Goal: Task Accomplishment & Management: Manage account settings

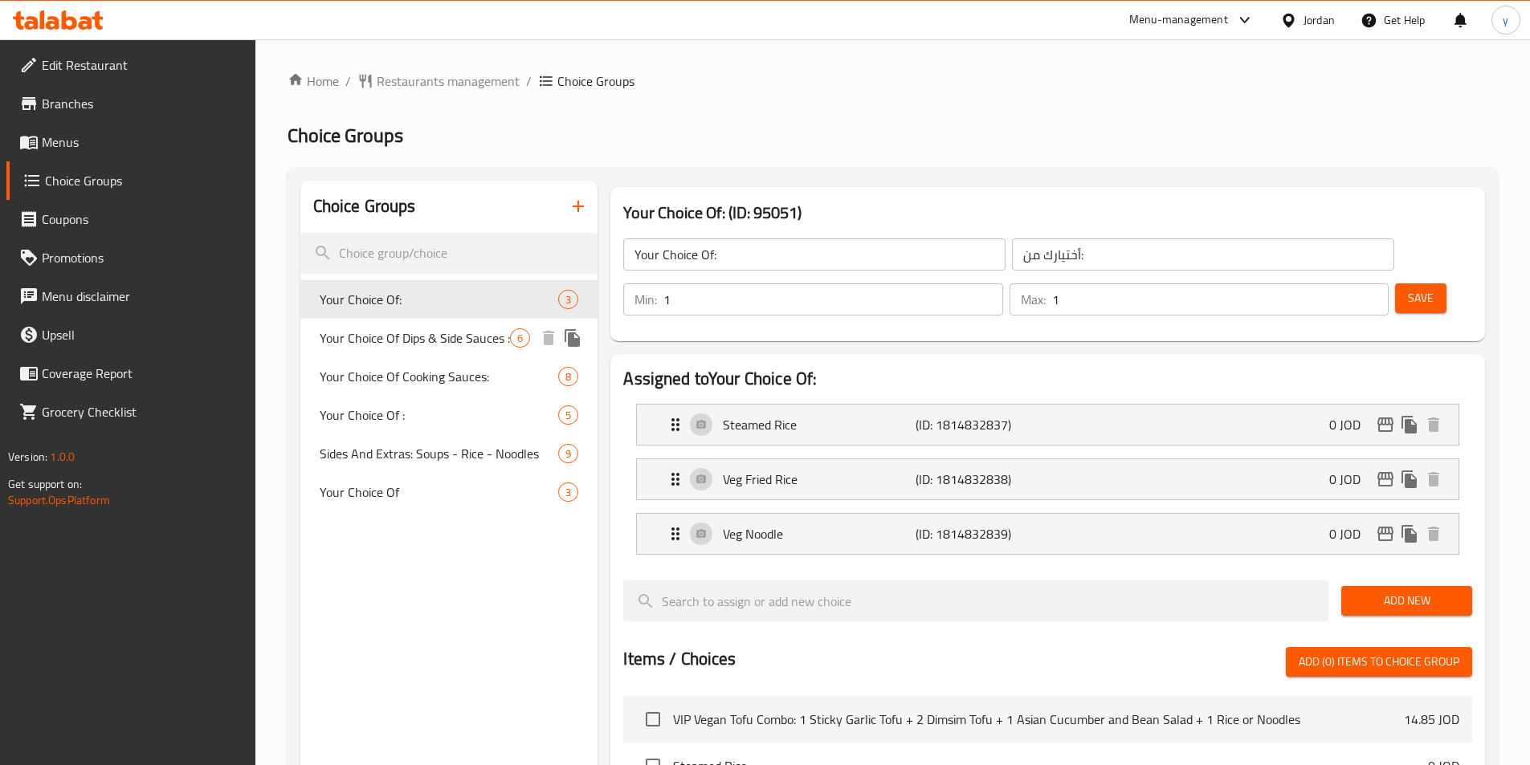
click at [381, 341] on span "Your Choice Of Dips & Side Sauces :" at bounding box center [415, 337] width 191 height 19
type input "Your Choice Of Dips & Side Sauces :"
type input "اختيارك من [DEMOGRAPHIC_DATA] والغموس:"
type input "0"
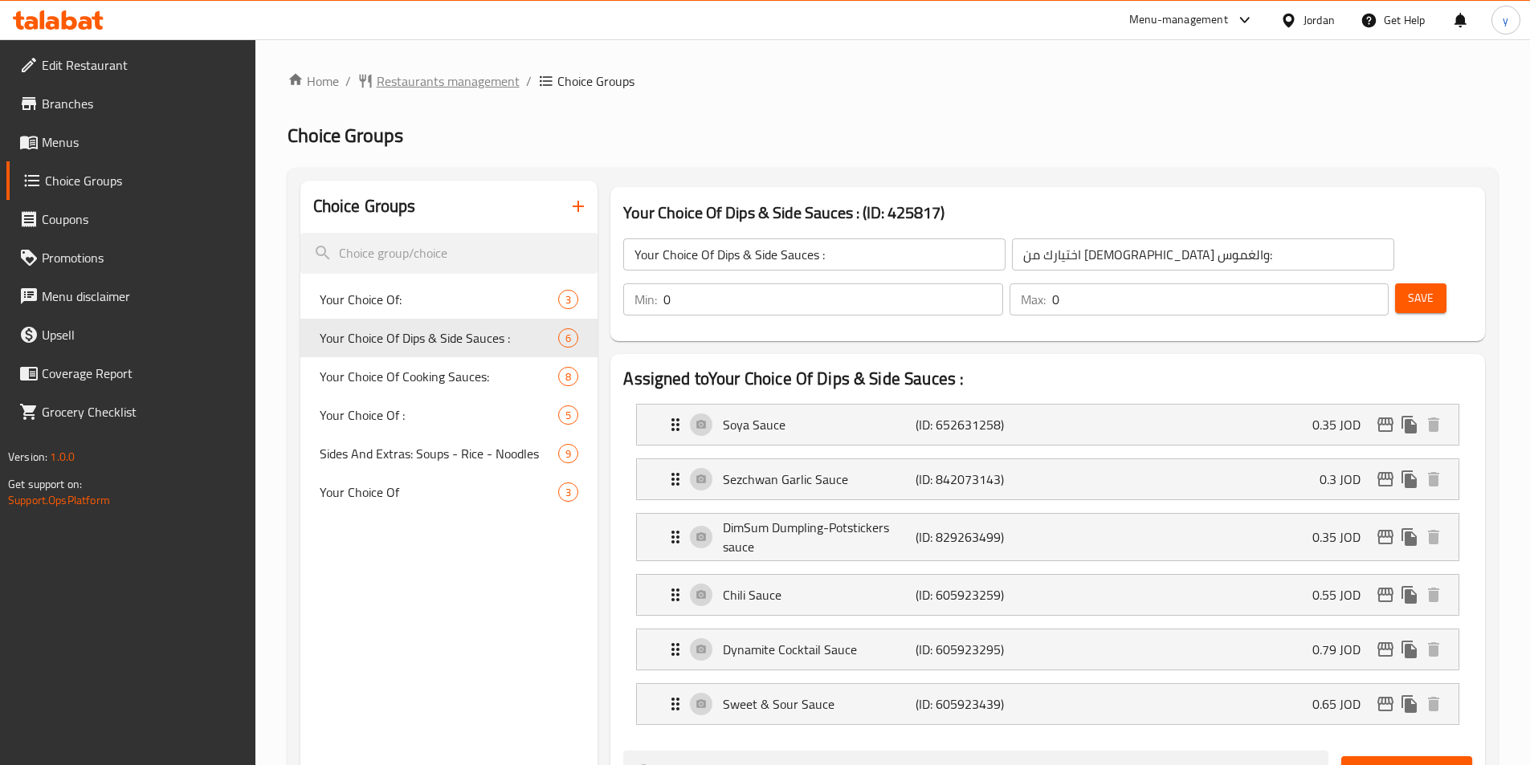
click at [422, 76] on span "Restaurants management" at bounding box center [448, 80] width 143 height 19
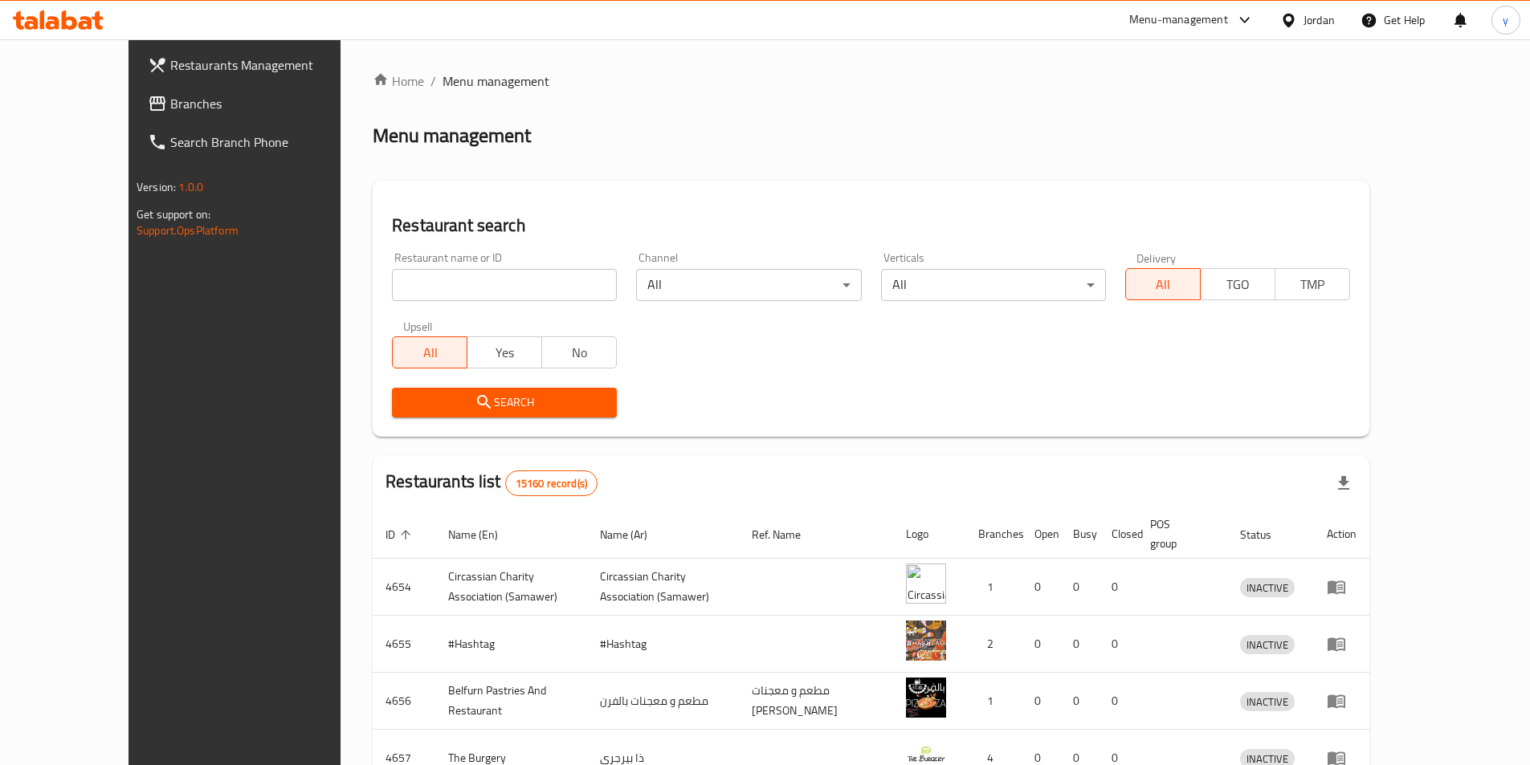
click at [170, 112] on span "Branches" at bounding box center [270, 103] width 201 height 19
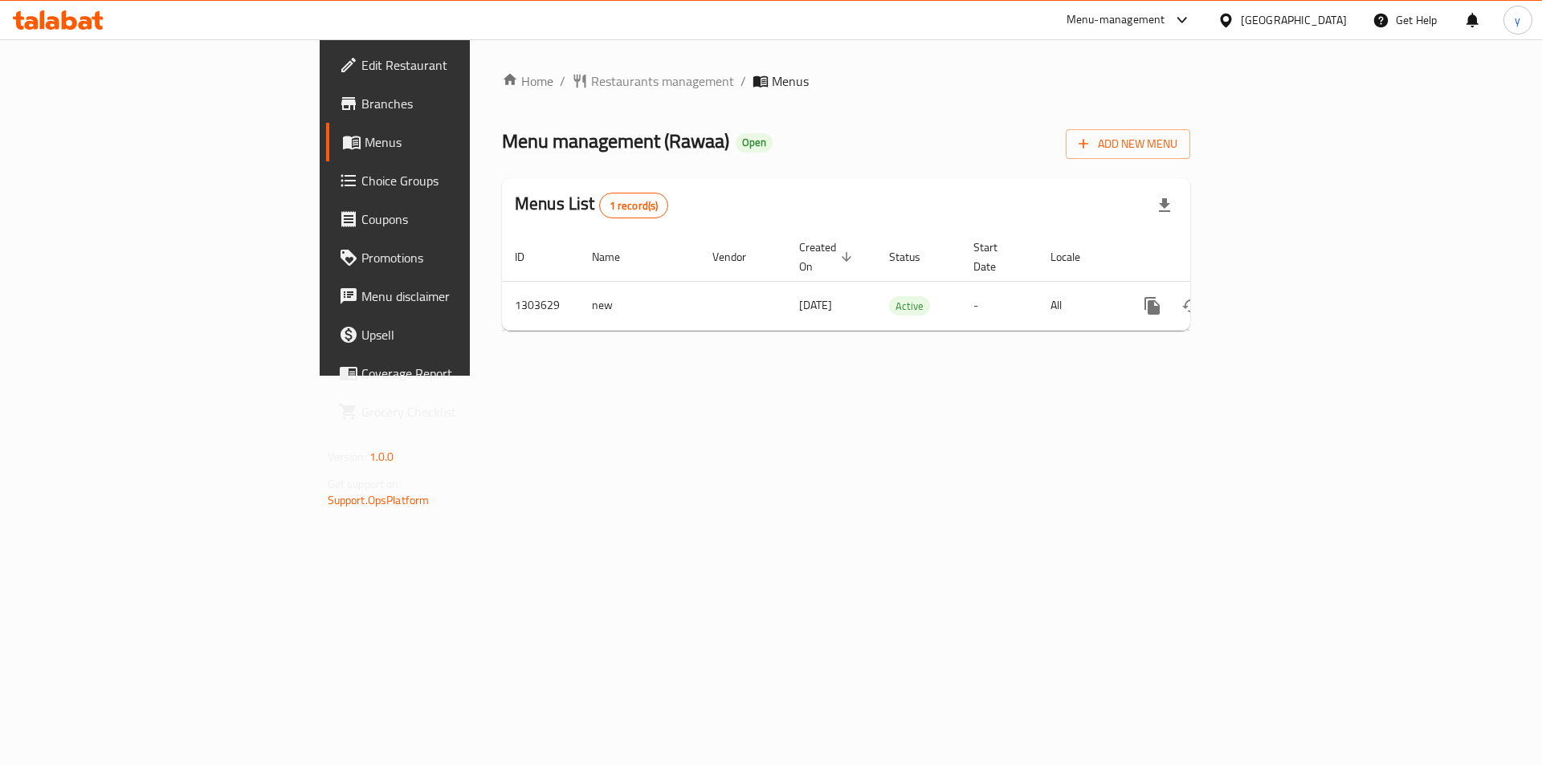
click at [361, 175] on span "Choice Groups" at bounding box center [462, 180] width 203 height 19
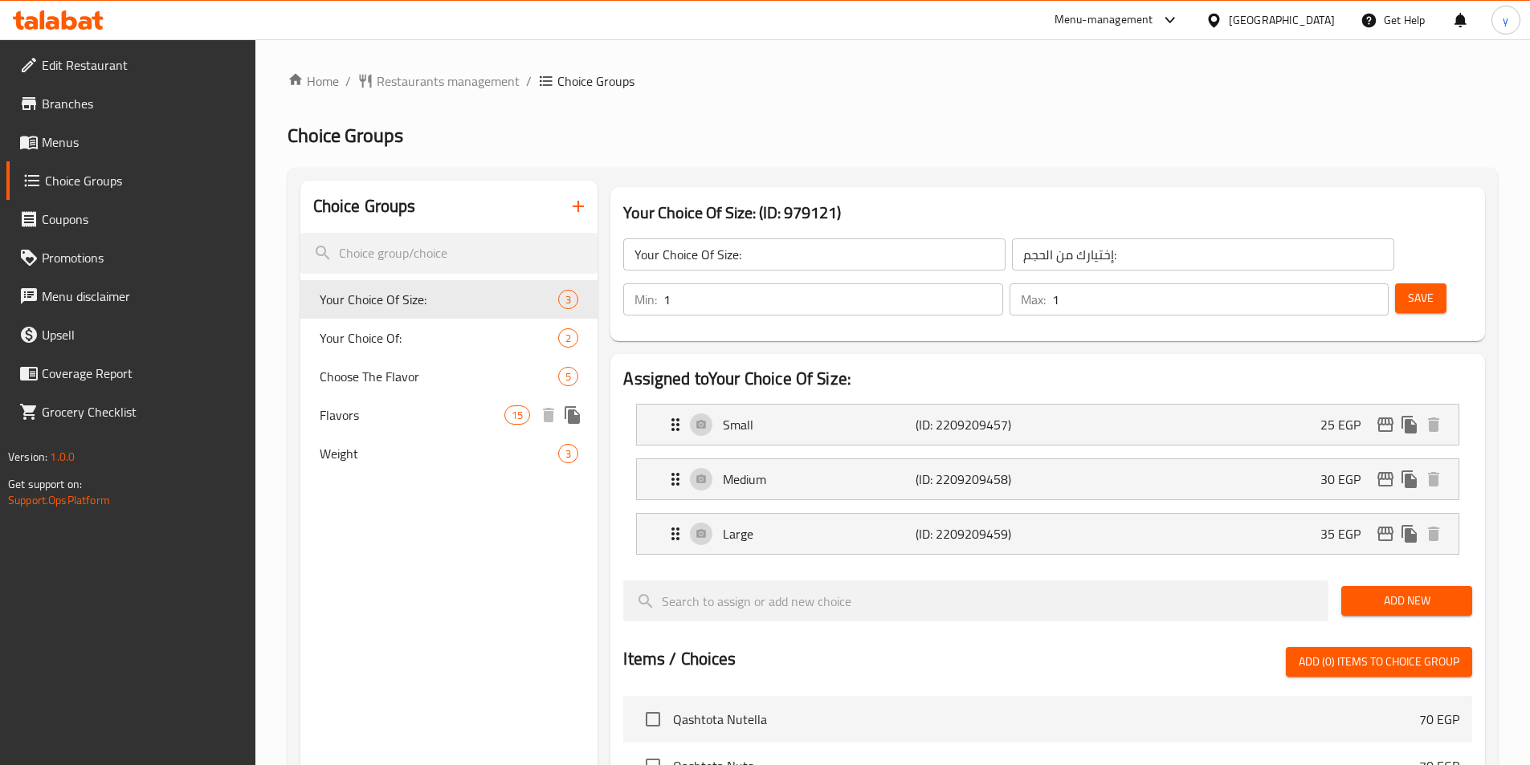
click at [347, 407] on span "Flavors" at bounding box center [413, 415] width 186 height 19
type input "Flavors"
type input "نكهات"
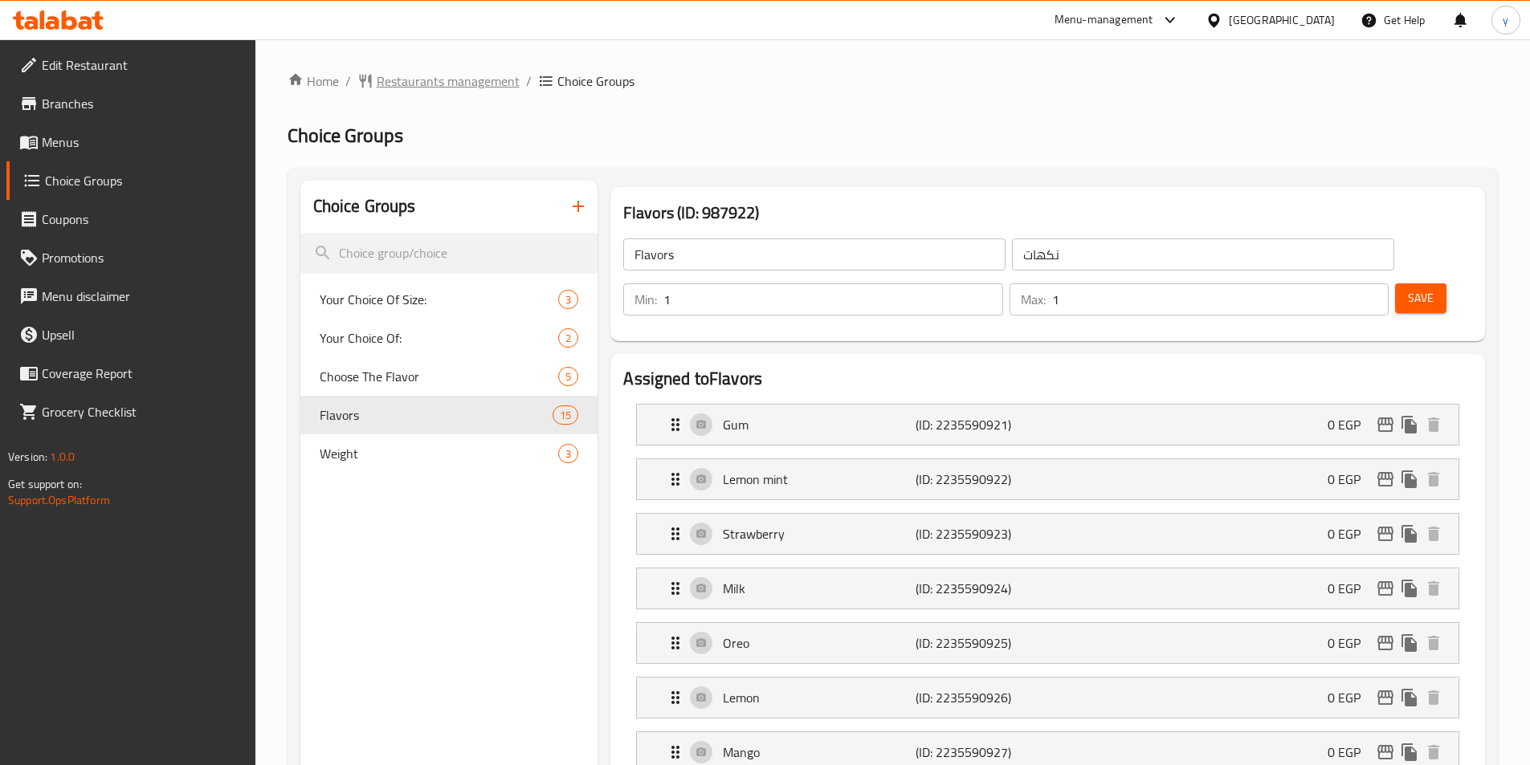
click at [363, 80] on icon "breadcrumb" at bounding box center [365, 82] width 12 height 14
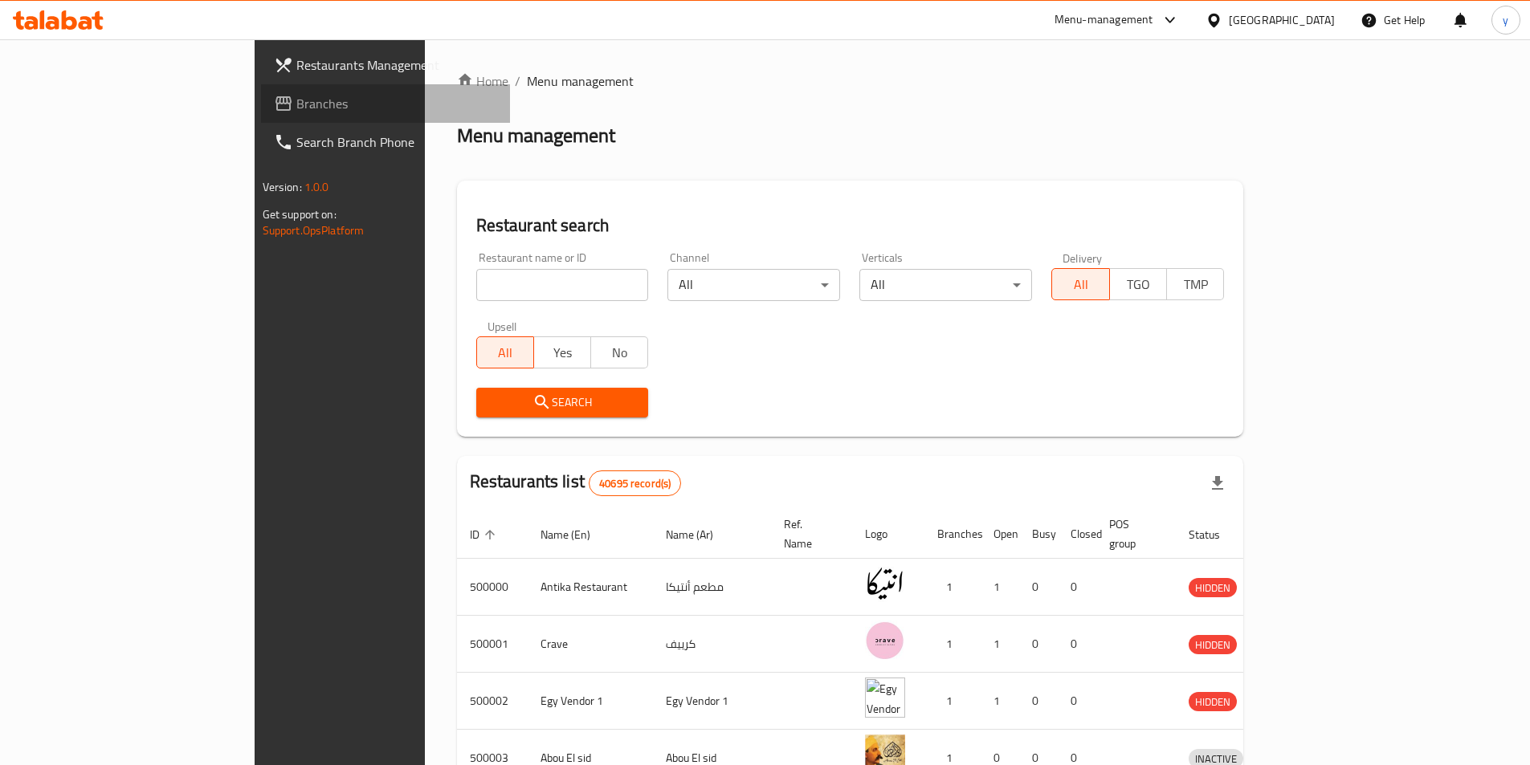
click at [296, 111] on span "Branches" at bounding box center [396, 103] width 201 height 19
